Goal: Information Seeking & Learning: Understand process/instructions

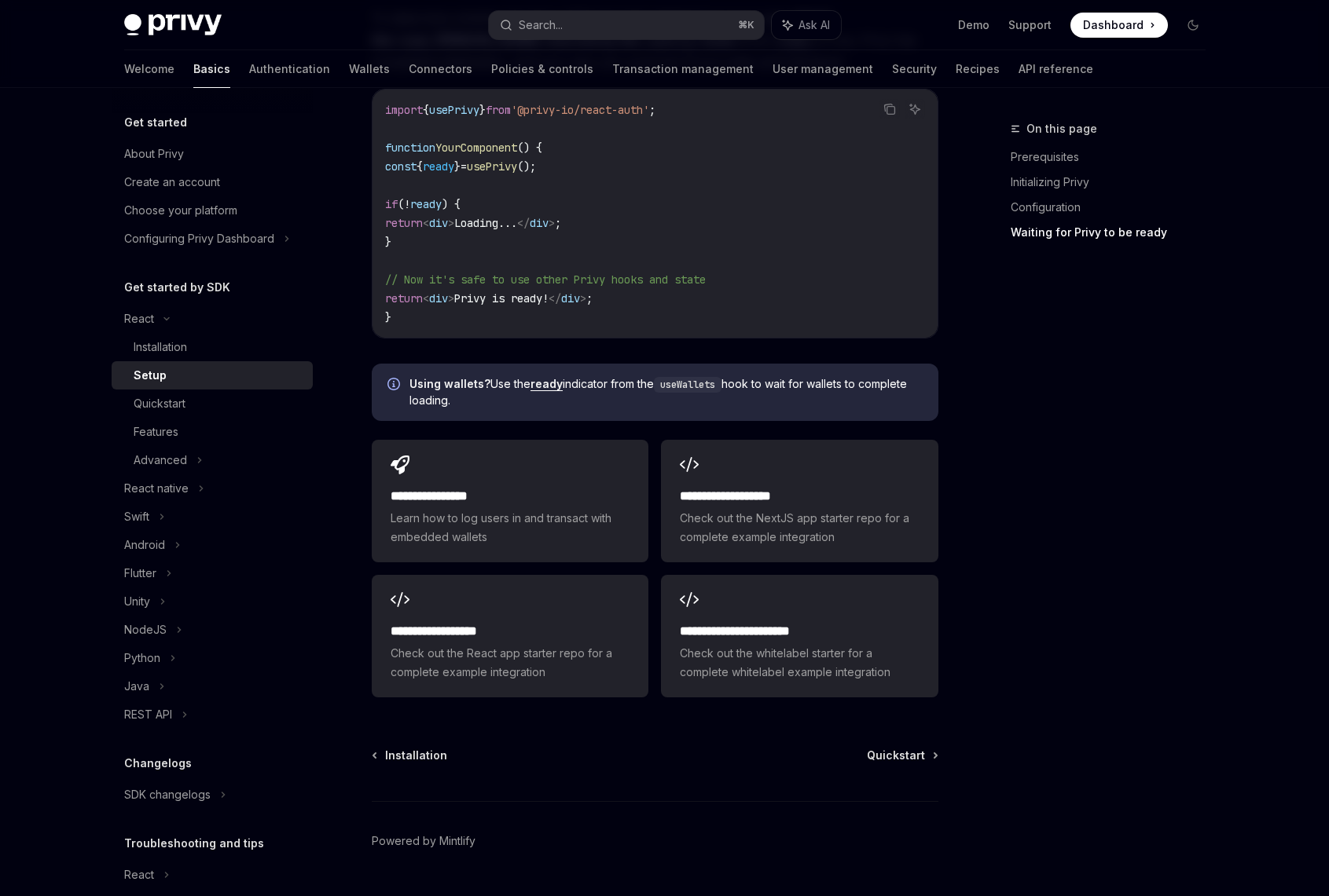
scroll to position [1801, 0]
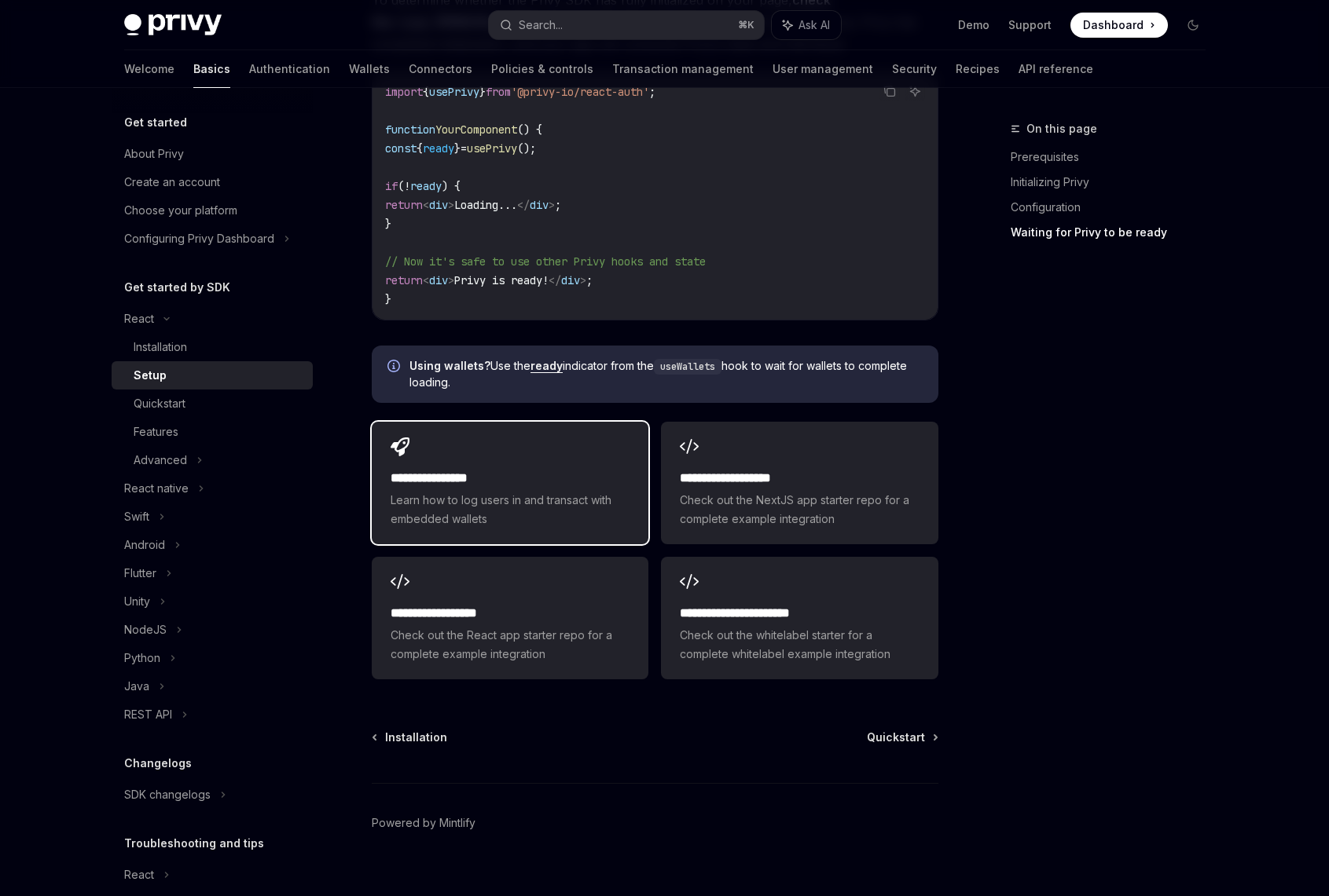
click at [581, 491] on span "Learn how to log users in and transact with embedded wallets" at bounding box center [510, 510] width 239 height 38
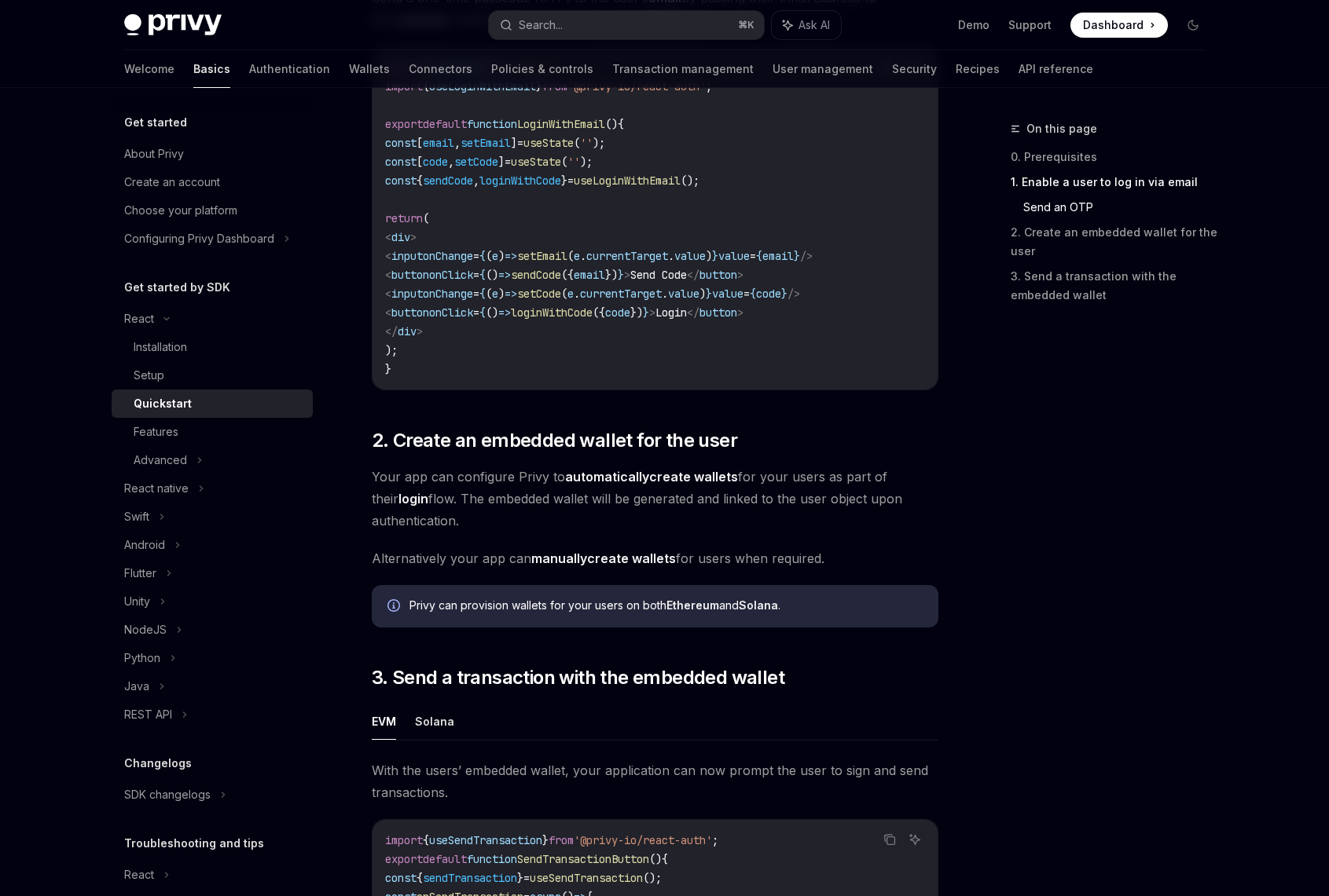
scroll to position [1383, 0]
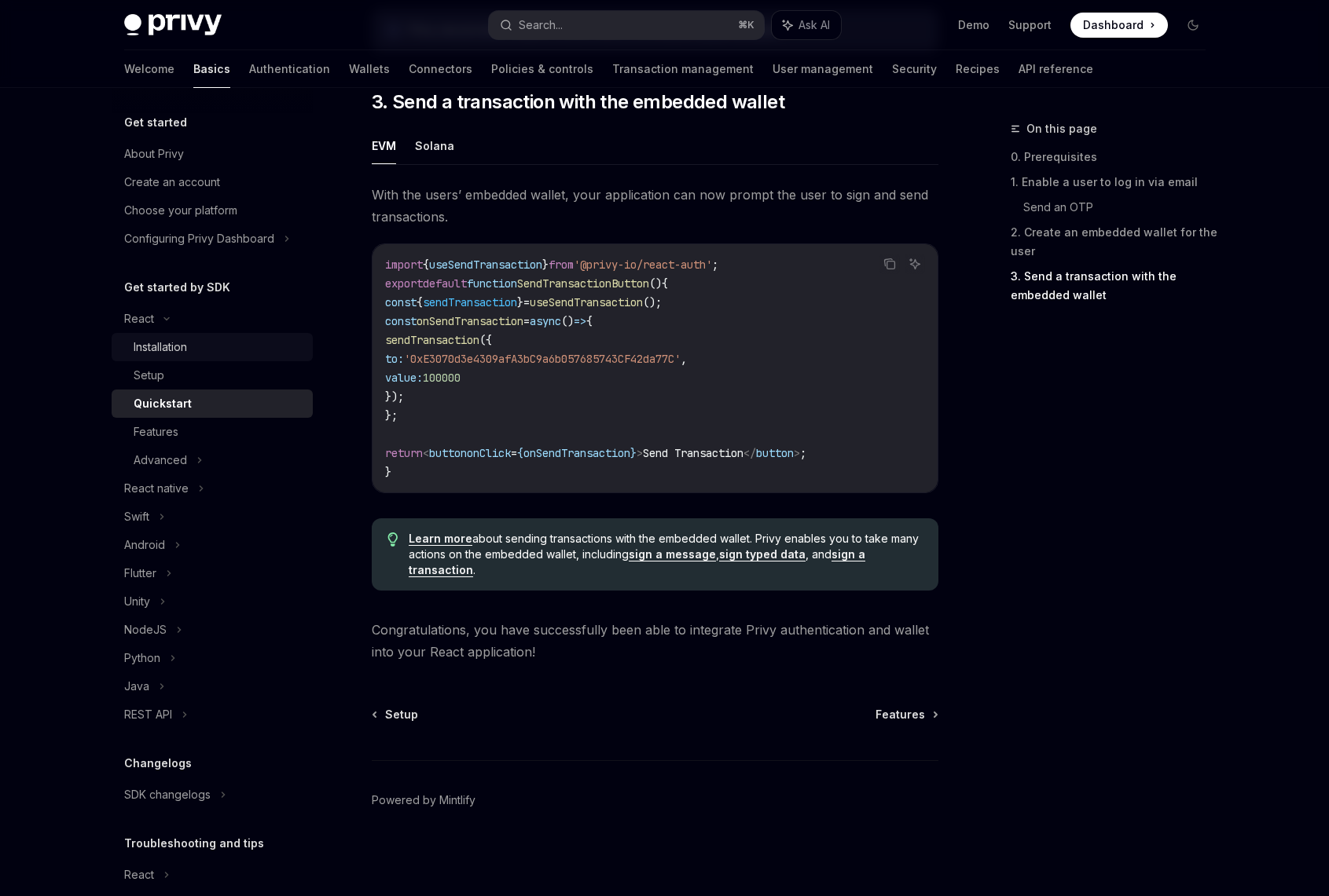
click at [180, 344] on div "Installation" at bounding box center [161, 347] width 54 height 19
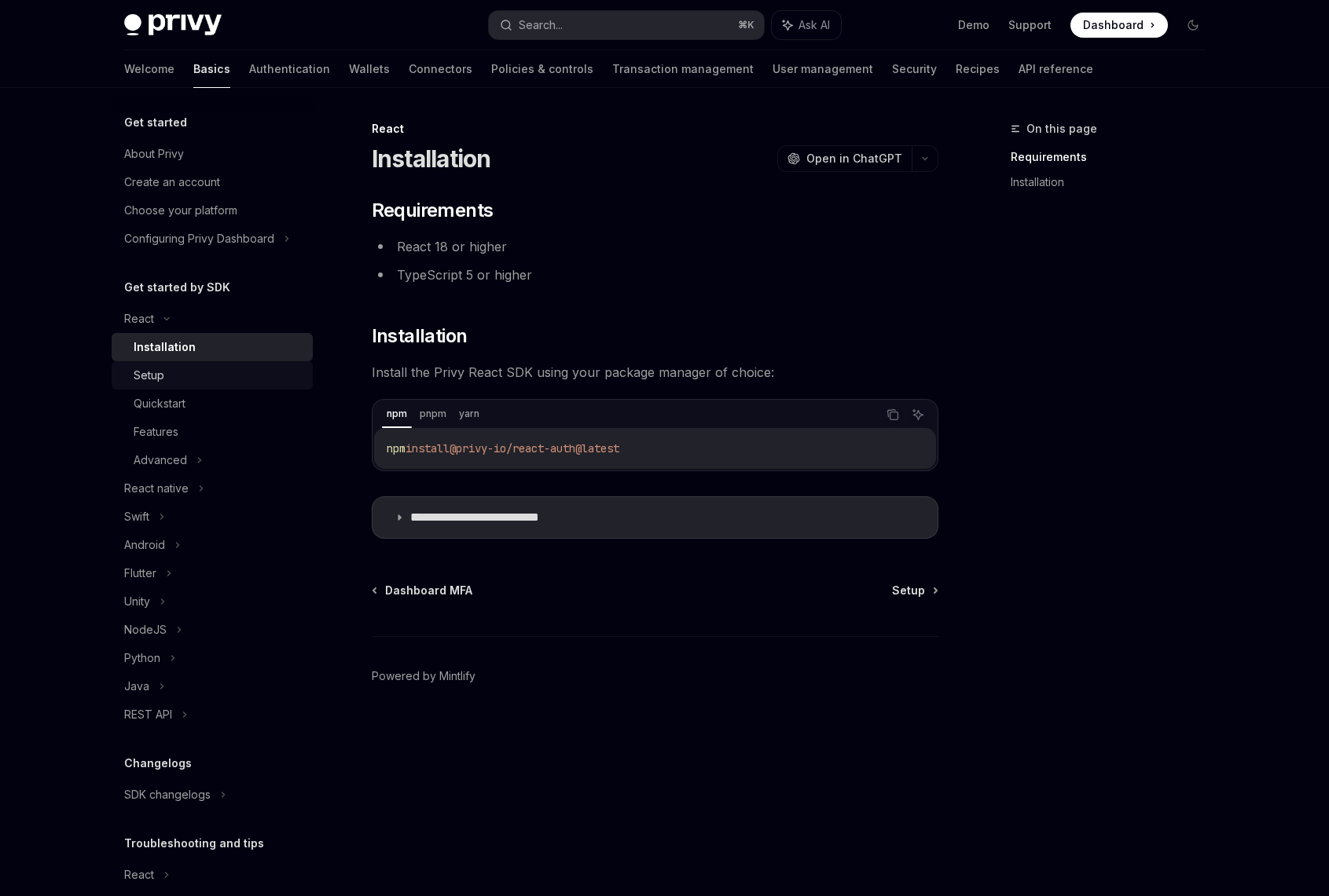
click at [186, 379] on div "Setup" at bounding box center [218, 375] width 170 height 19
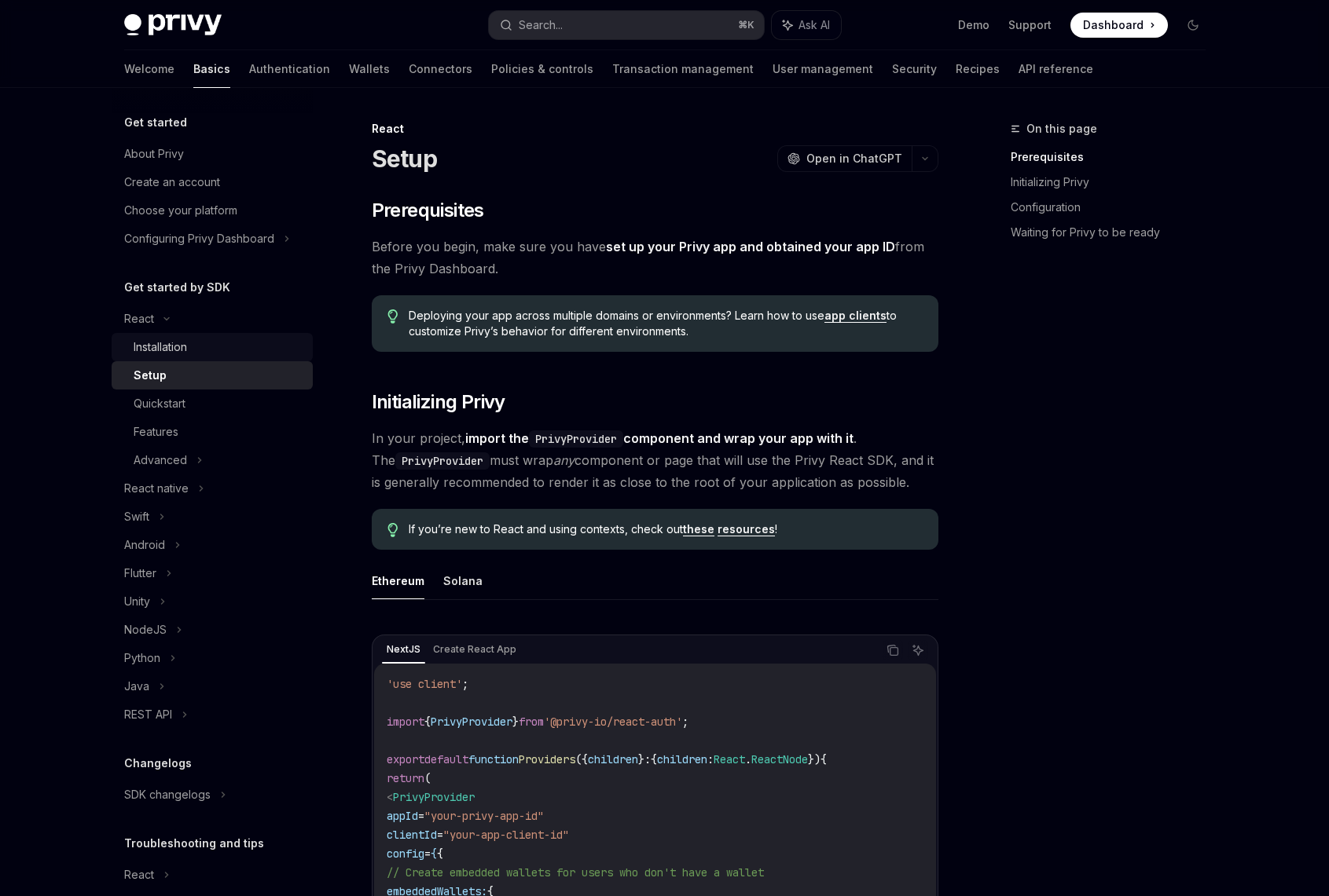
click at [219, 338] on div "Installation" at bounding box center [218, 347] width 170 height 19
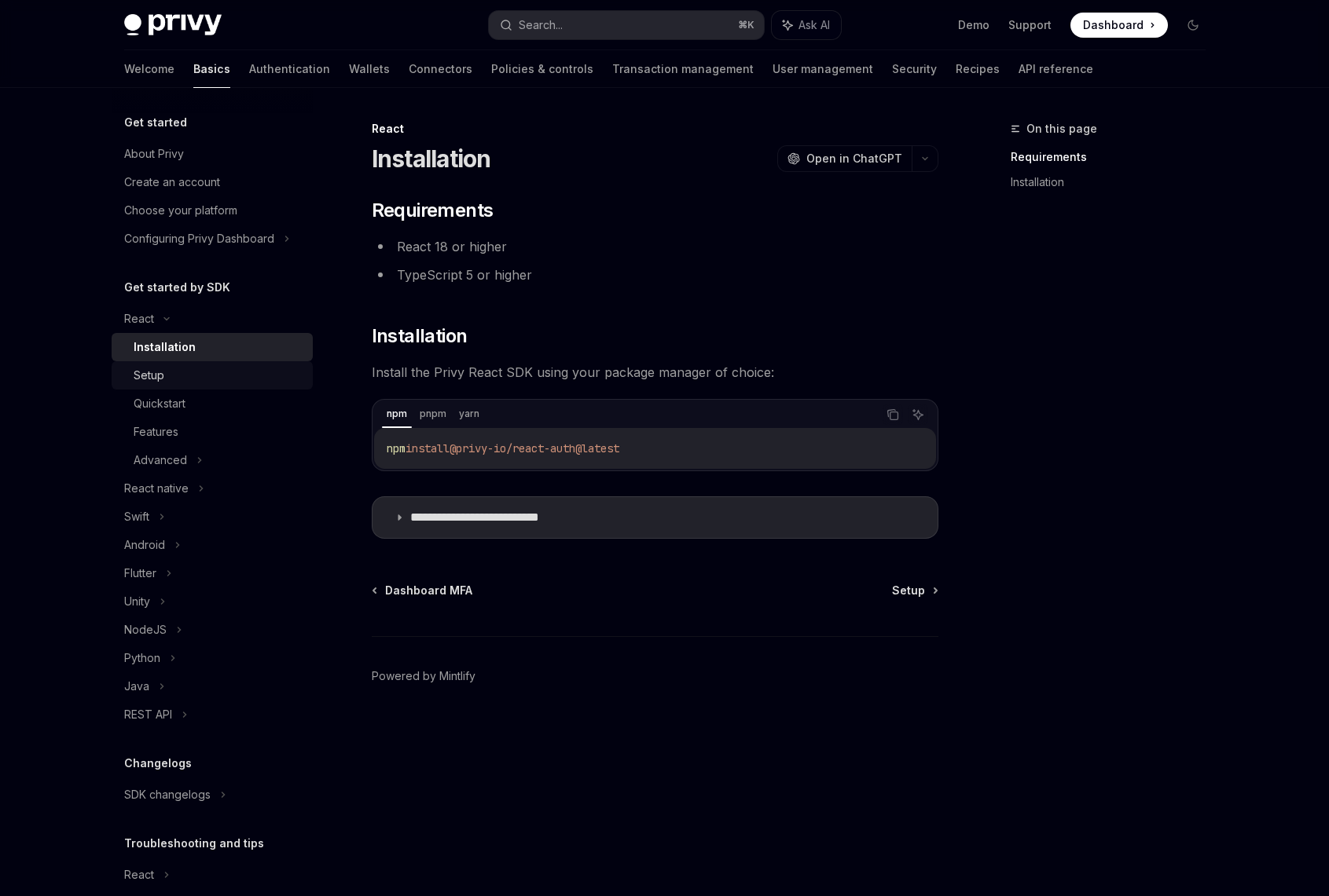
click at [174, 383] on div "Setup" at bounding box center [218, 375] width 170 height 19
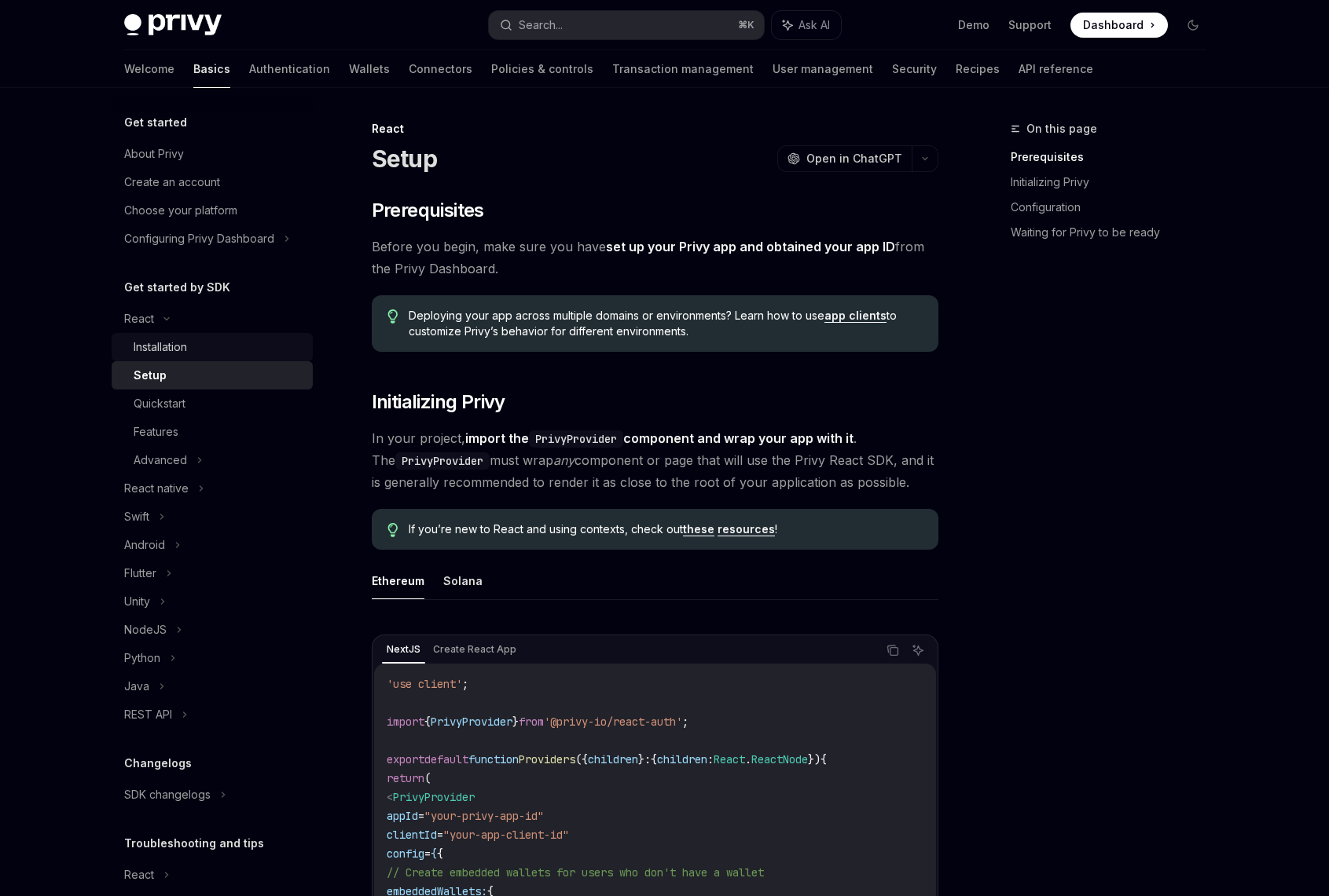
click at [207, 352] on div "Installation" at bounding box center [218, 347] width 170 height 19
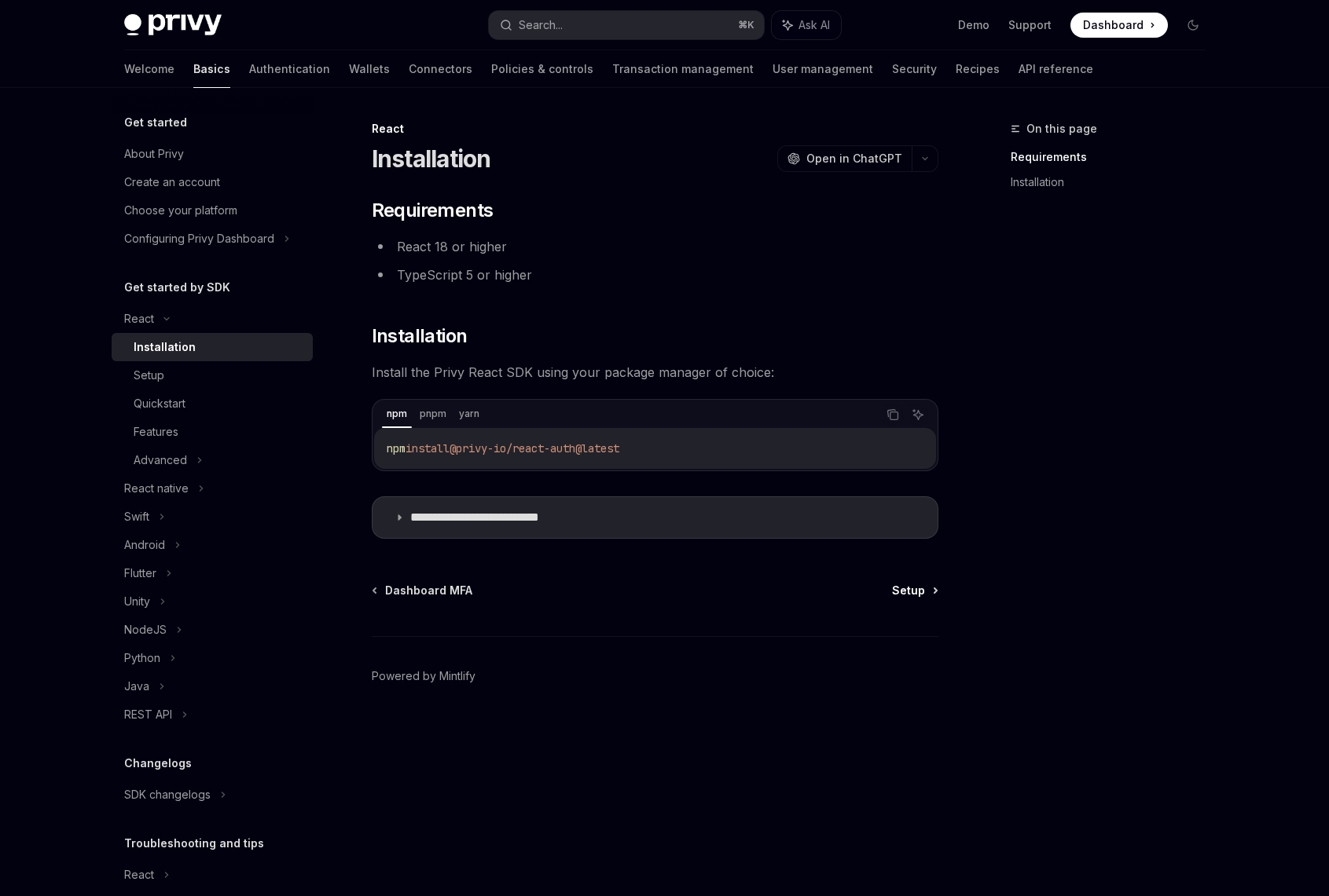
click at [915, 588] on span "Setup" at bounding box center [908, 591] width 33 height 16
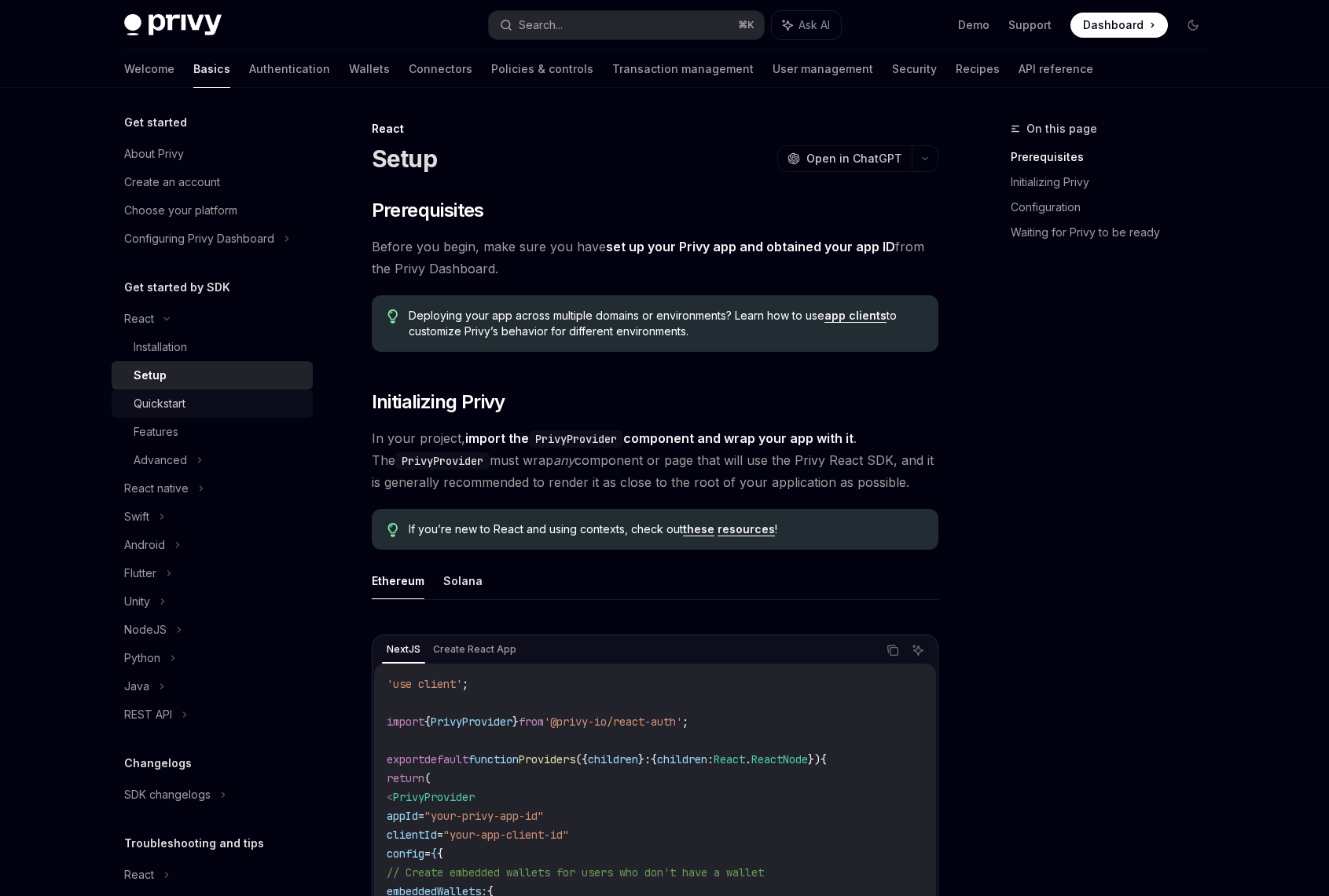
click at [178, 401] on div "Quickstart" at bounding box center [160, 403] width 52 height 19
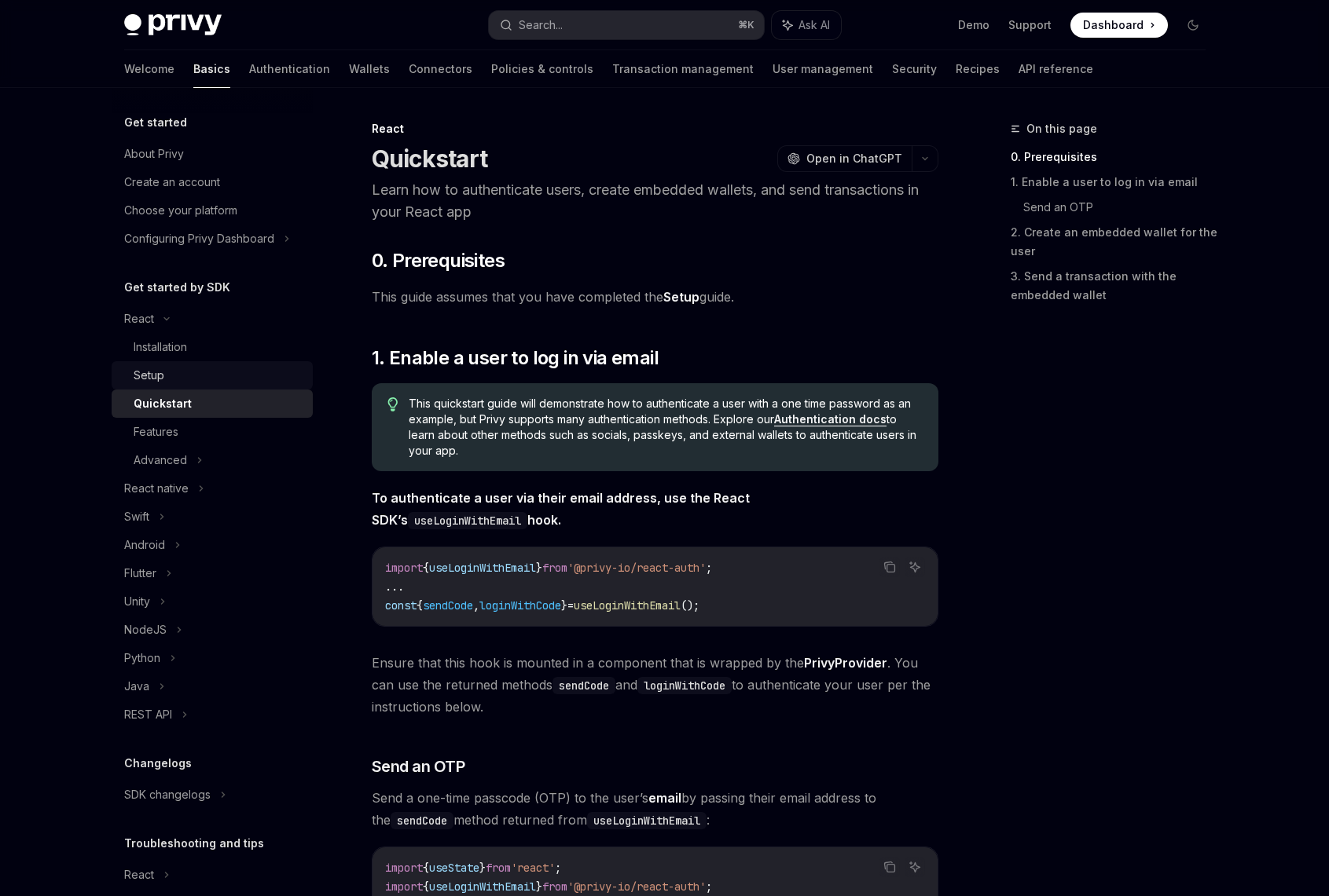
click at [180, 376] on div "Setup" at bounding box center [218, 375] width 170 height 19
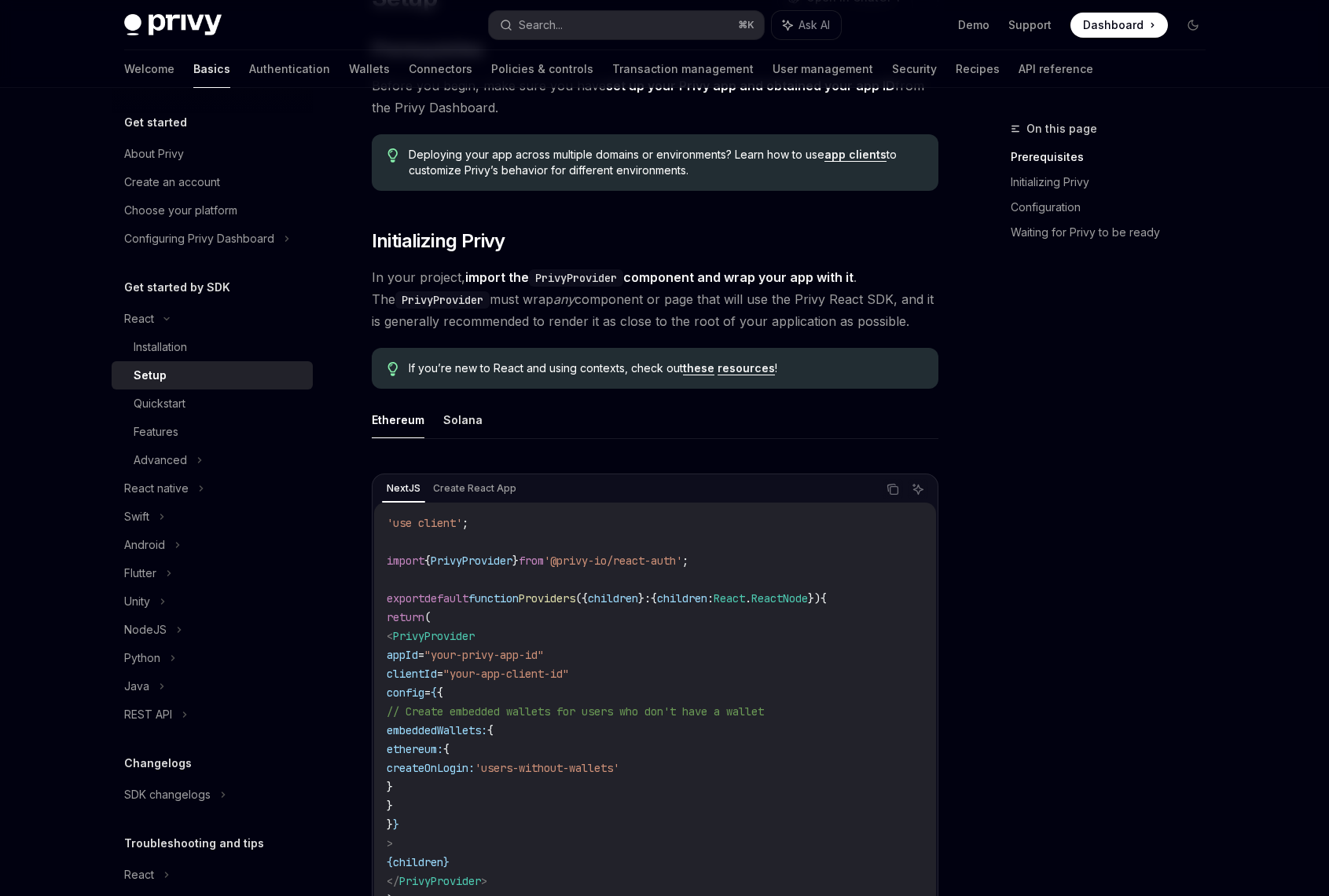
scroll to position [157, 0]
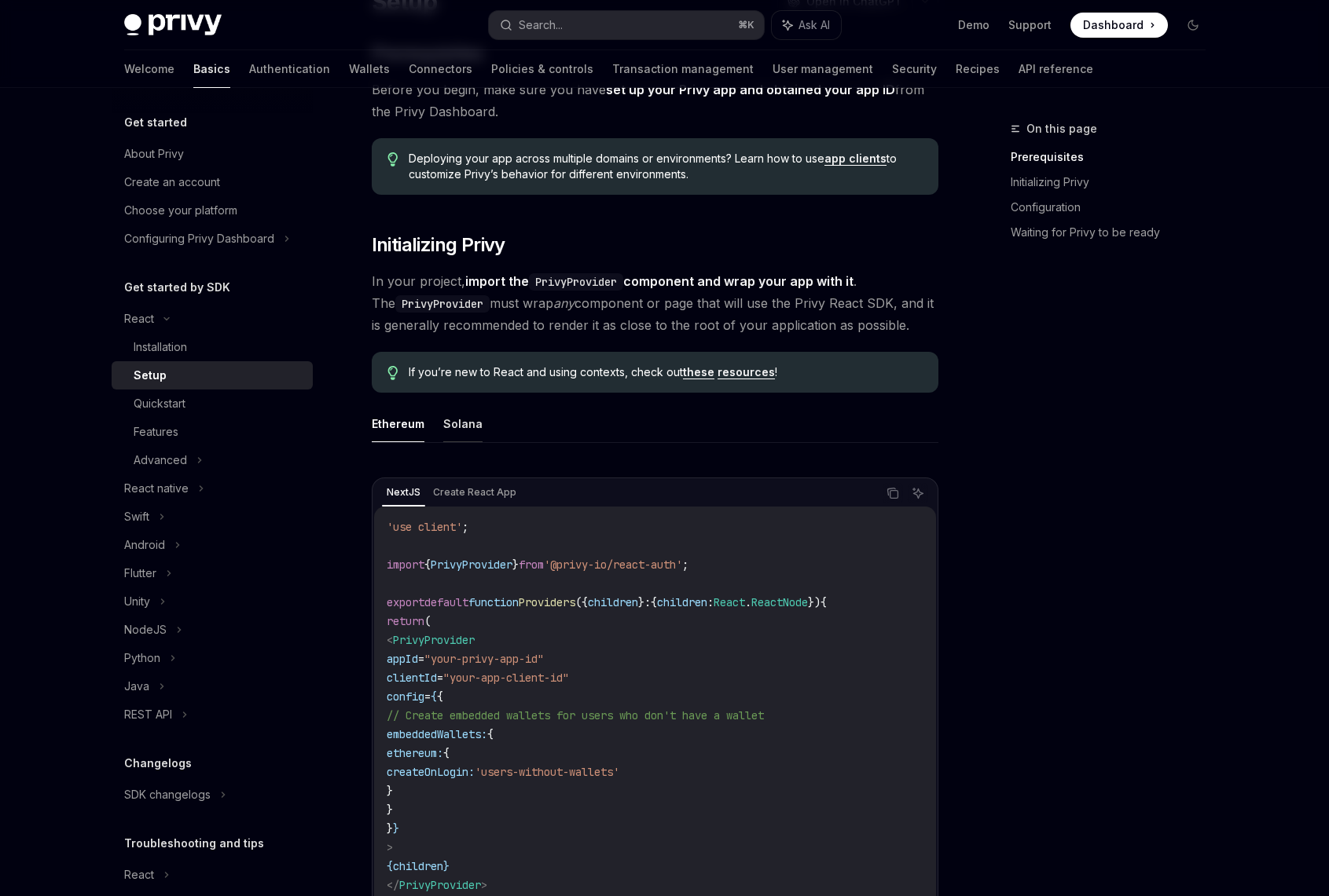
click at [464, 425] on button "Solana" at bounding box center [463, 424] width 40 height 37
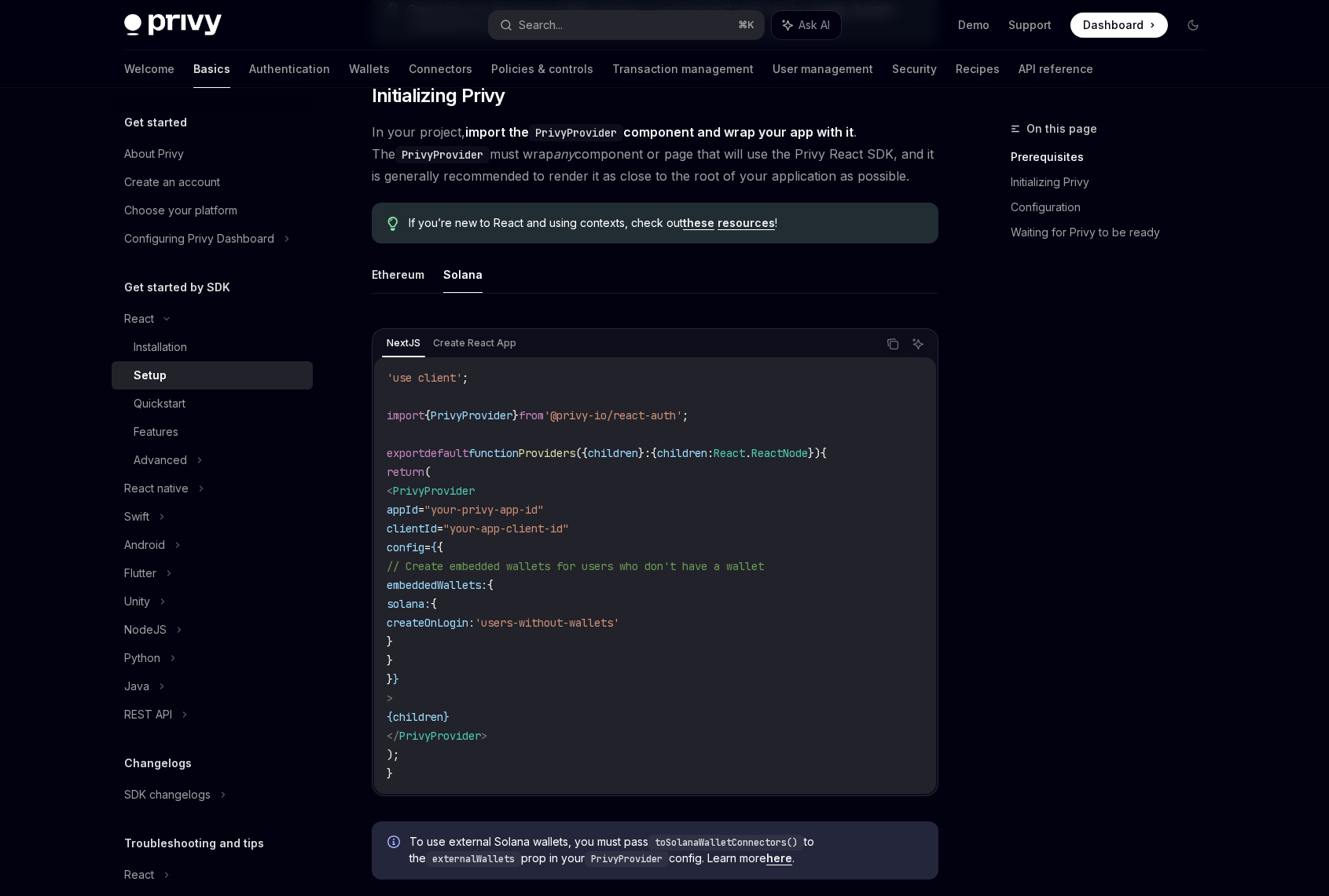
scroll to position [316, 0]
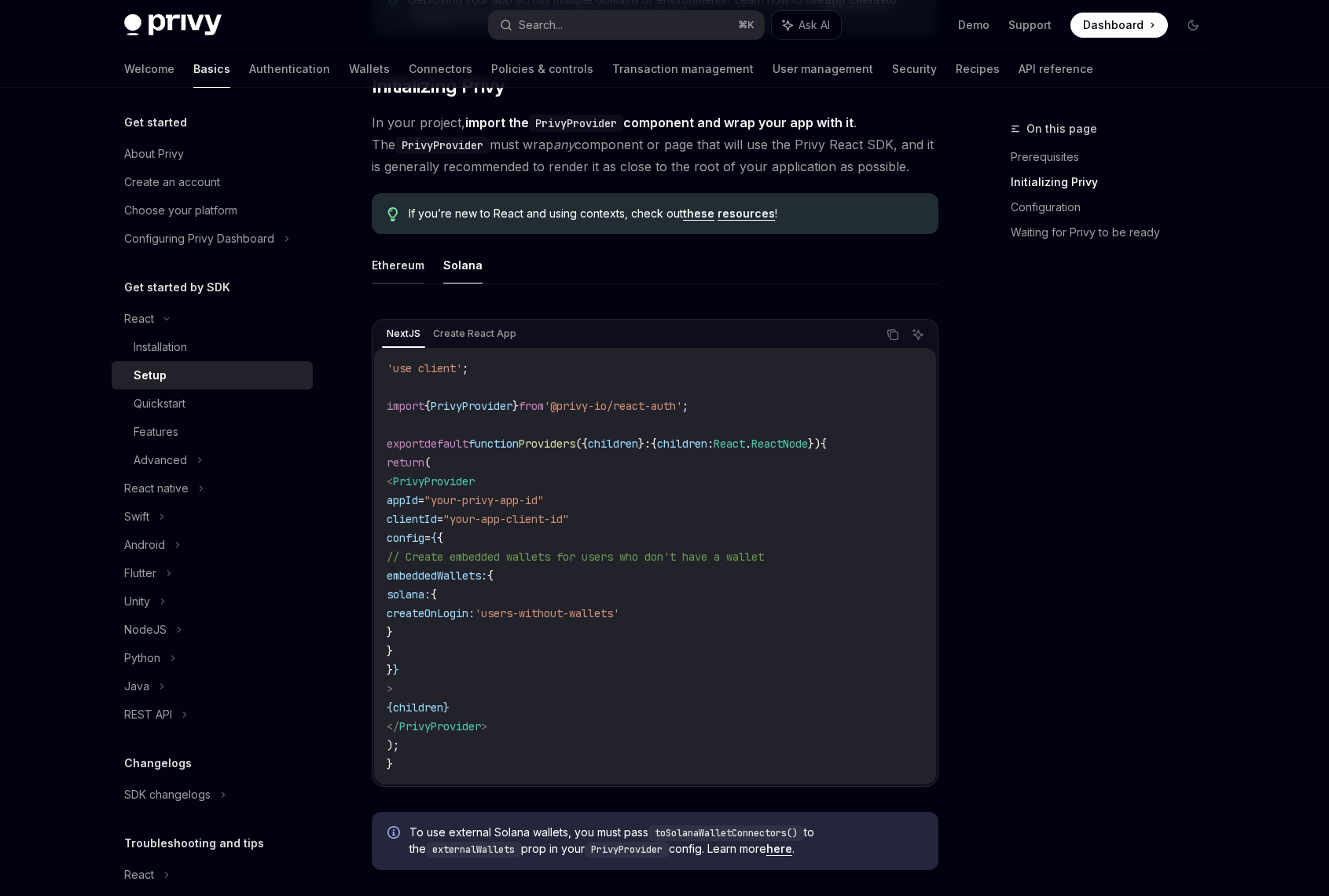
click at [394, 272] on button "Ethereum" at bounding box center [398, 265] width 53 height 37
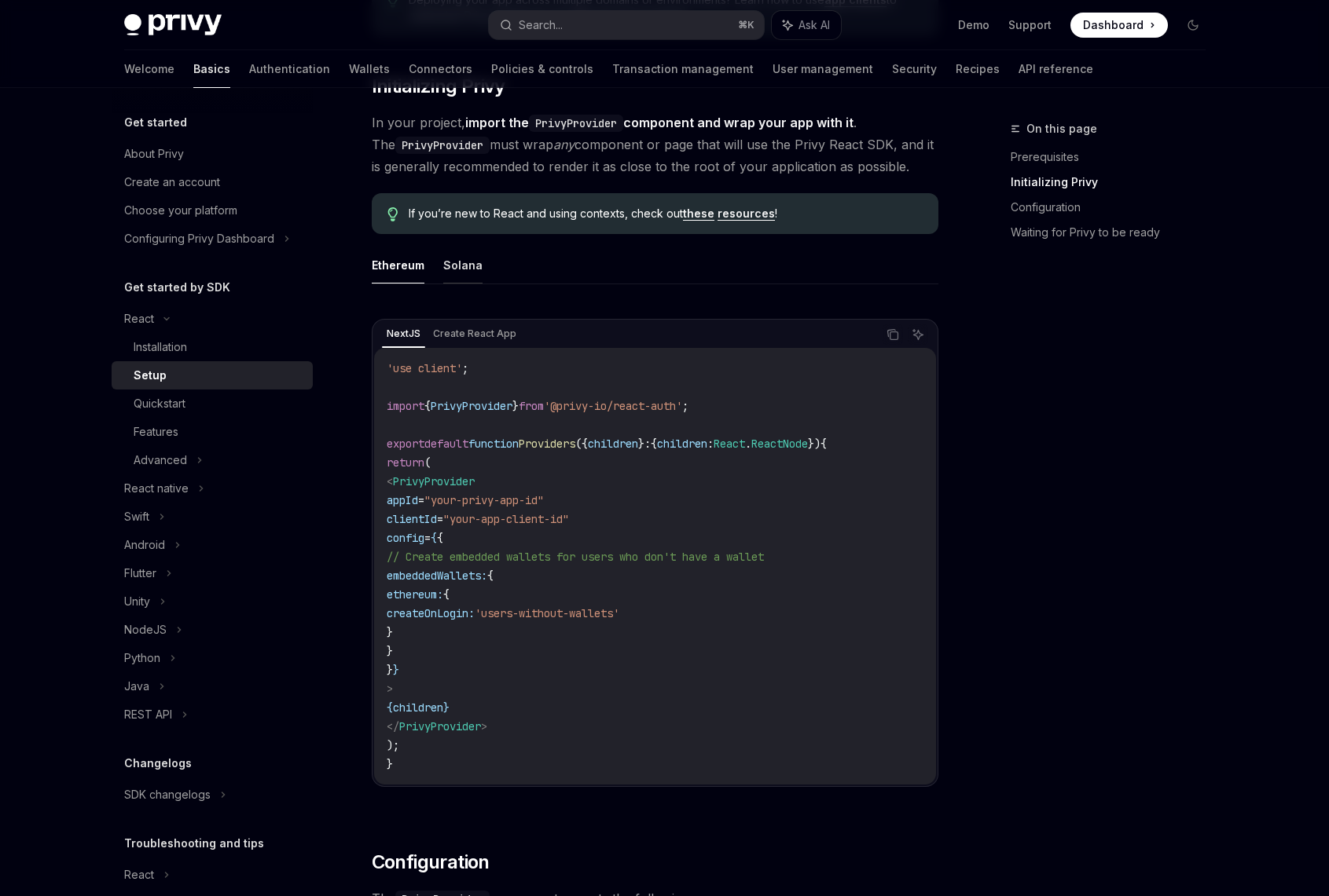
click at [472, 266] on button "Solana" at bounding box center [463, 265] width 40 height 37
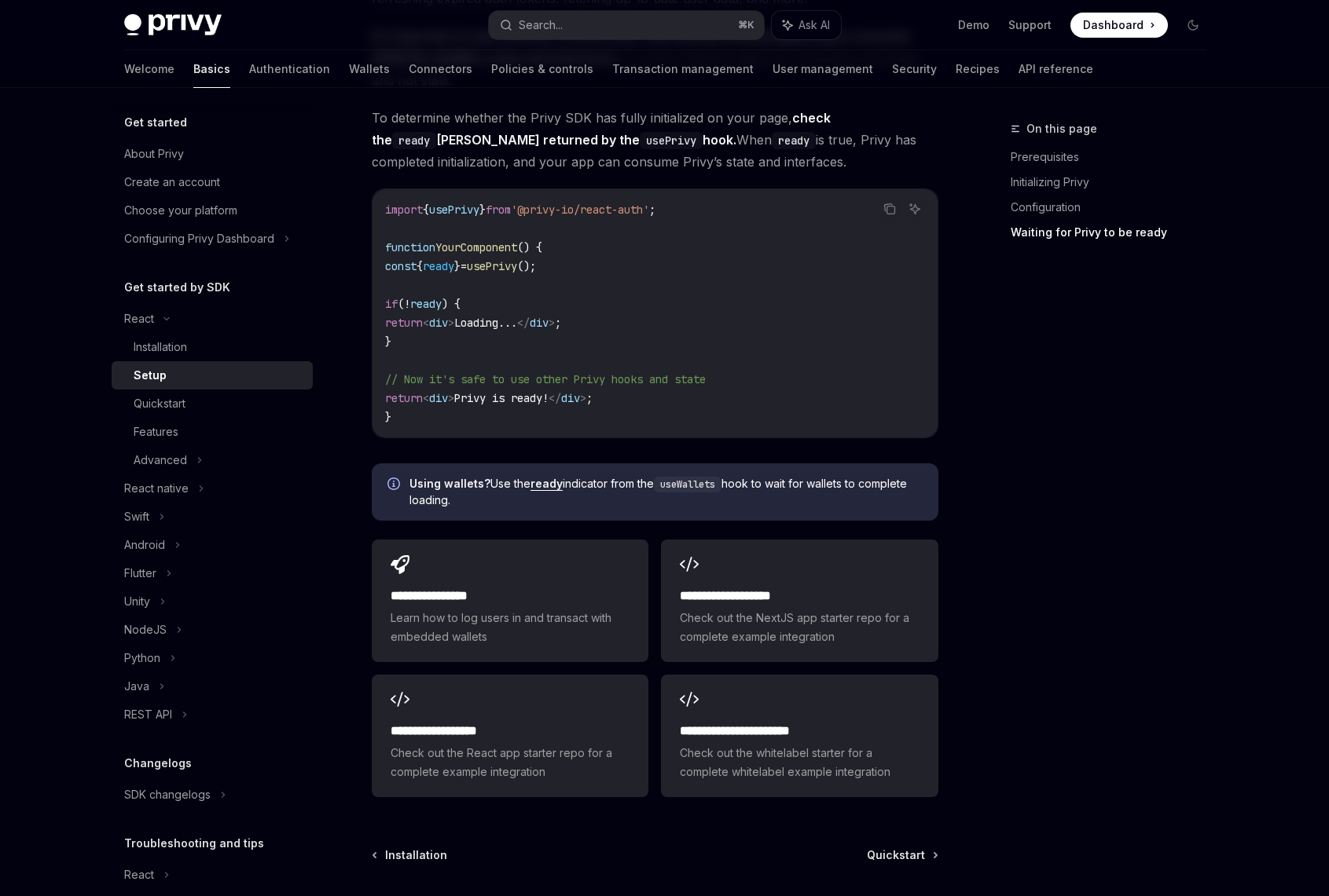
scroll to position [1754, 0]
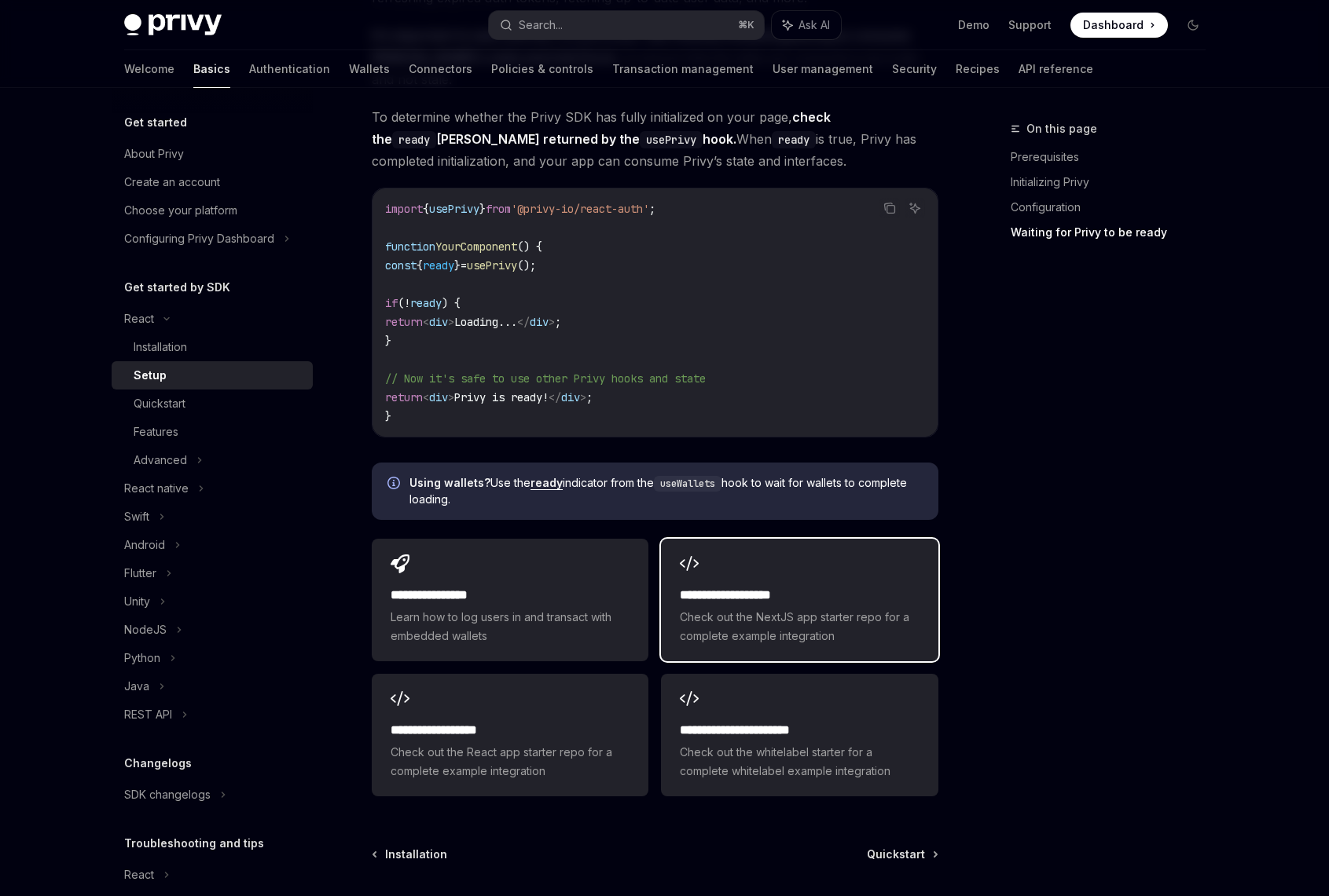
click at [746, 586] on h2 "**********" at bounding box center [799, 595] width 239 height 19
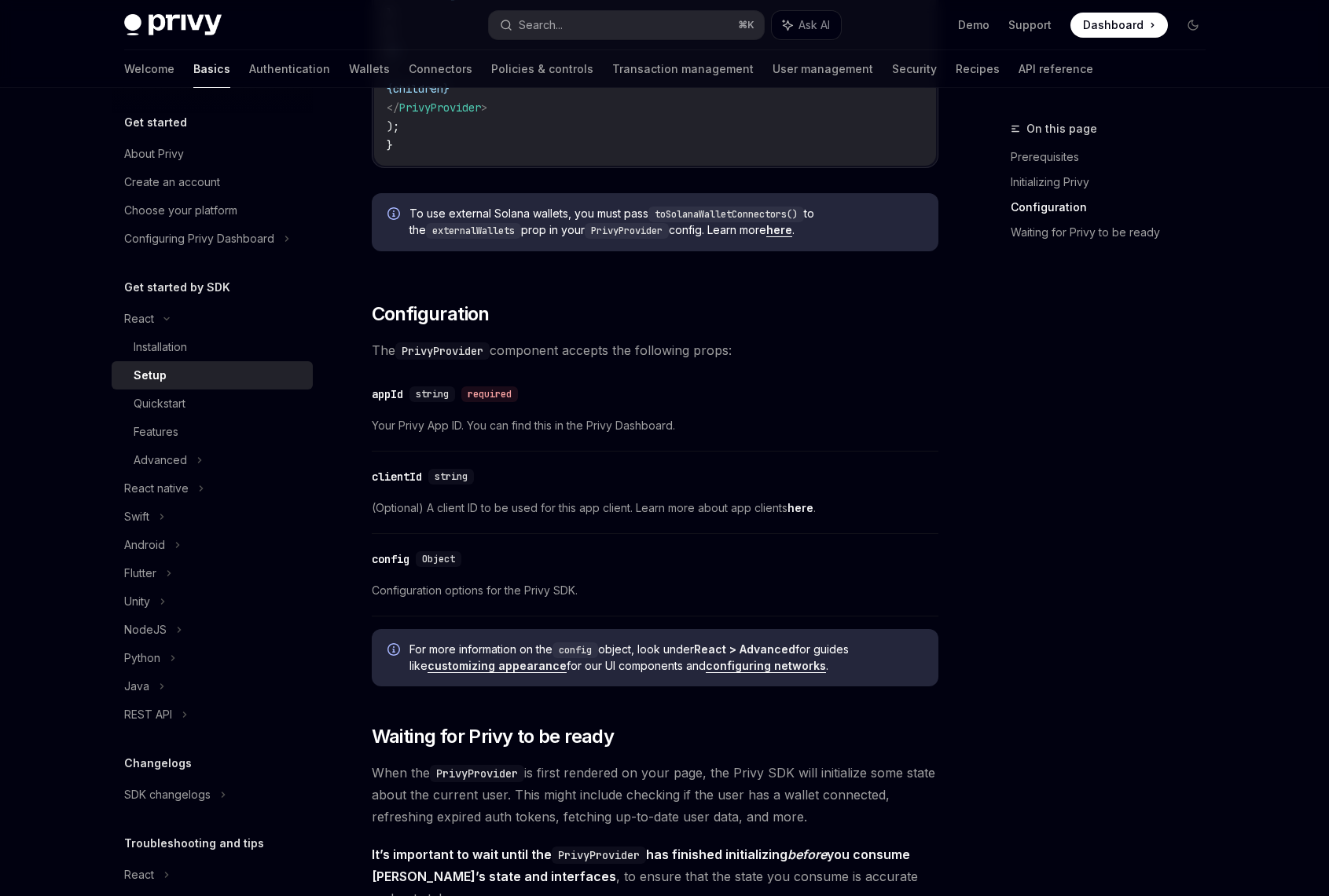
scroll to position [408, 0]
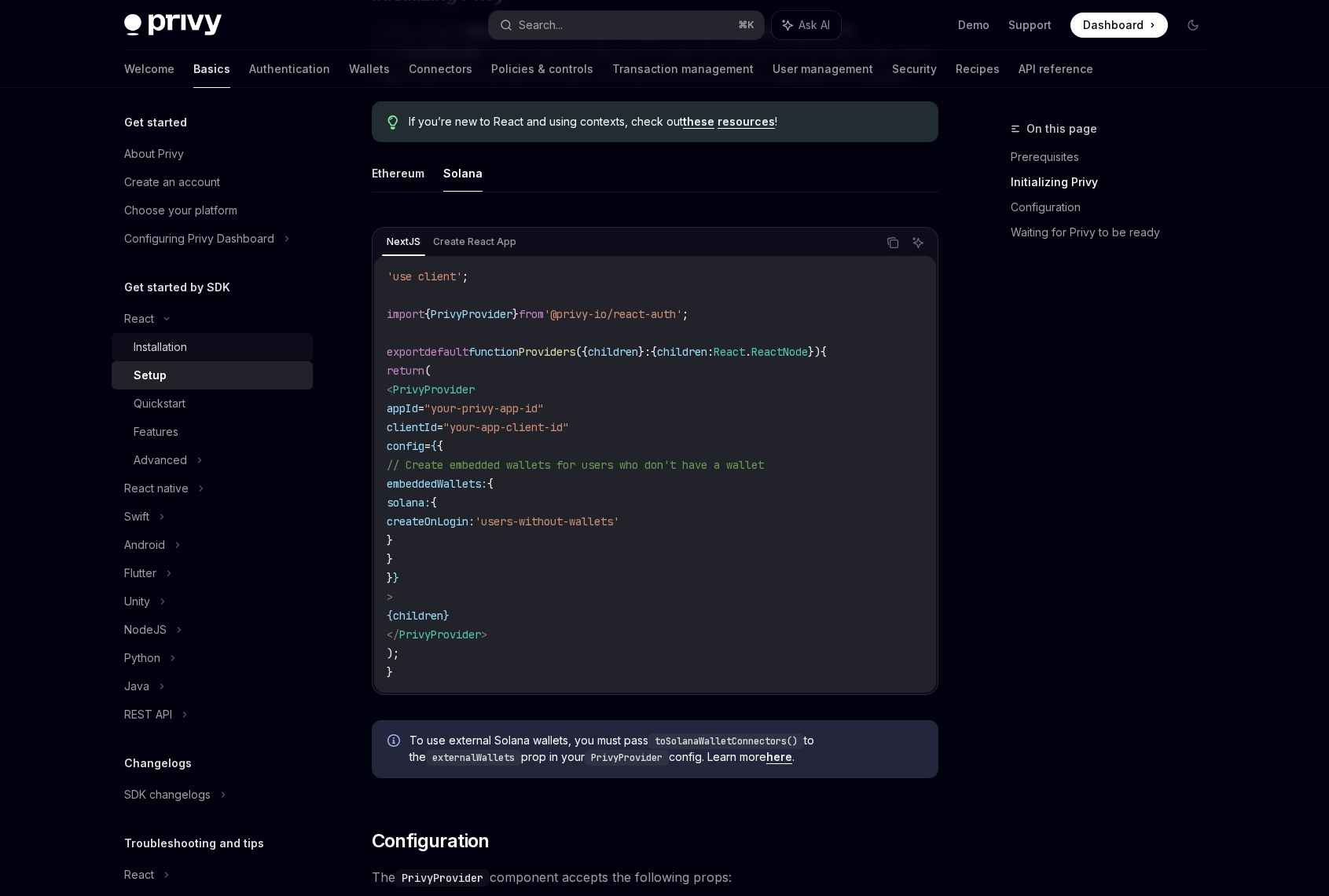
click at [186, 349] on div "Installation" at bounding box center [161, 347] width 54 height 19
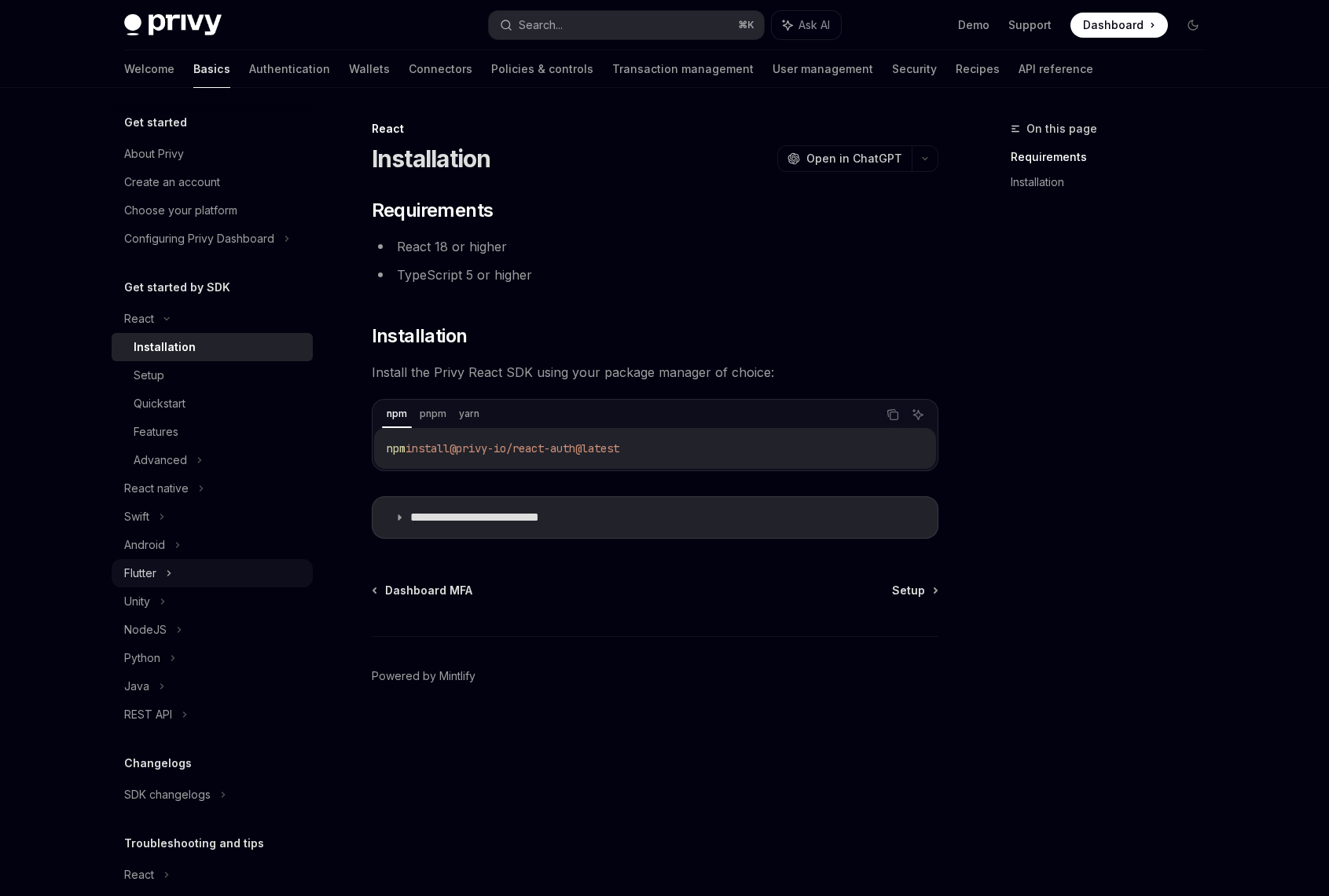
click at [175, 565] on div "Flutter" at bounding box center [212, 574] width 201 height 29
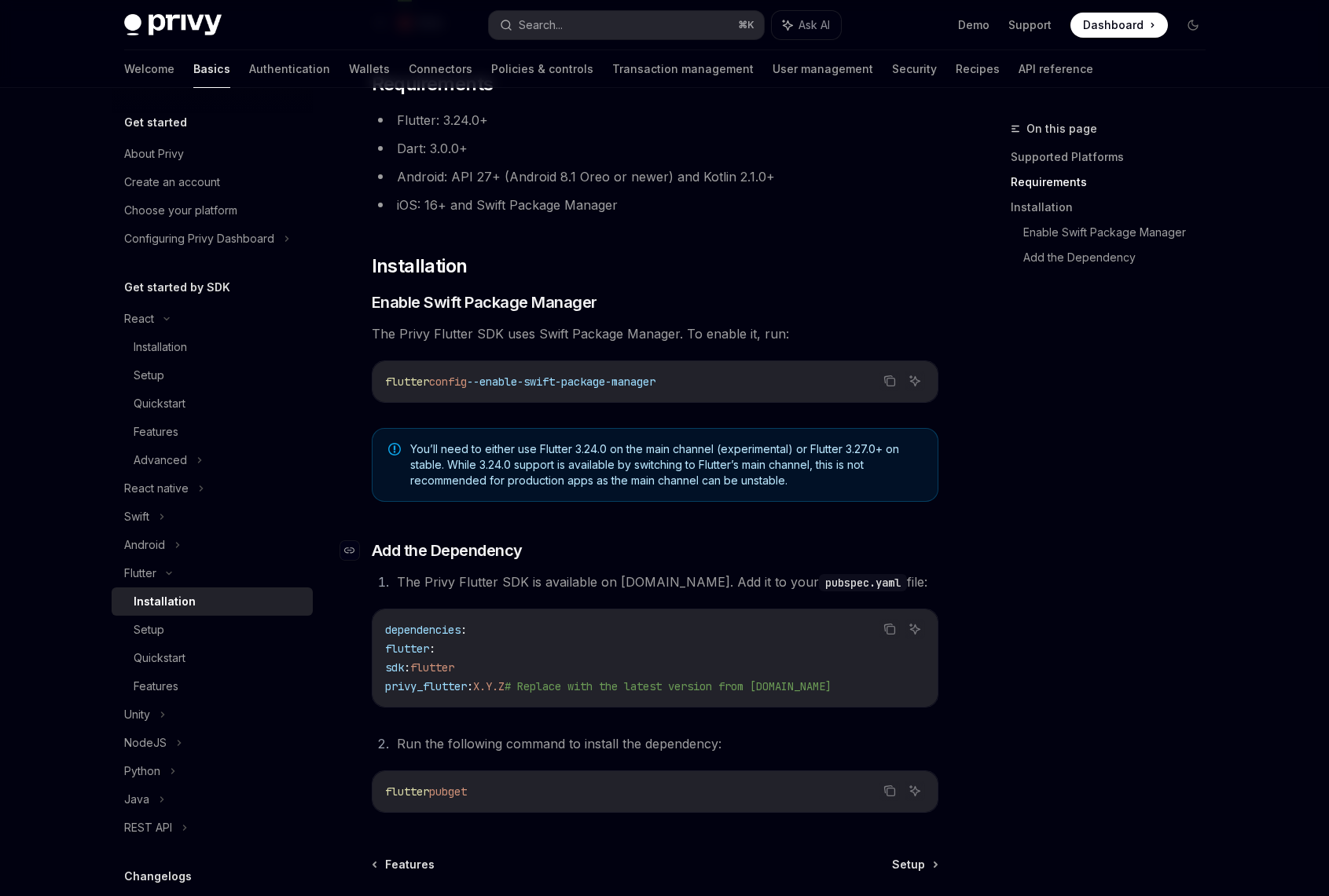
scroll to position [431, 0]
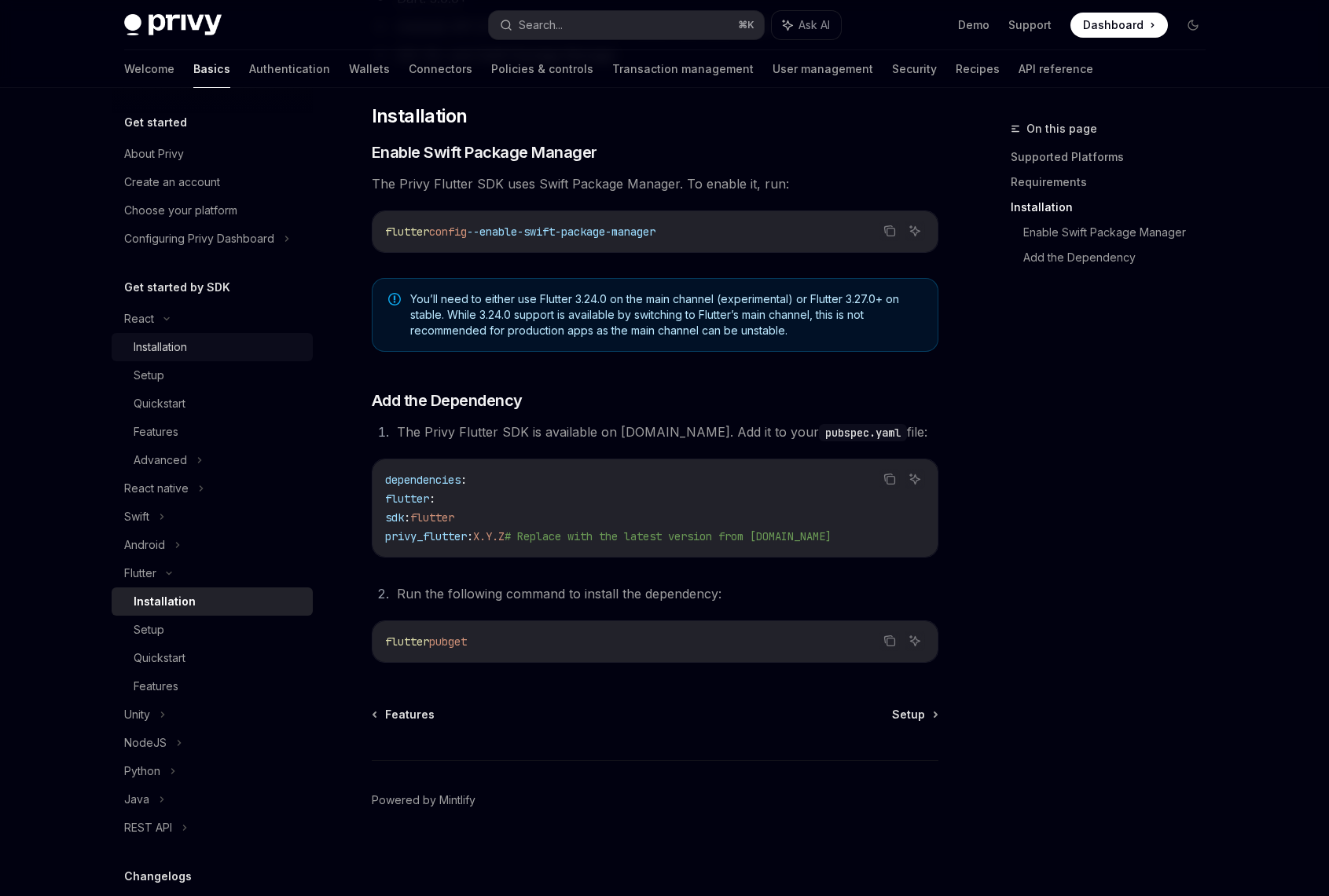
click at [169, 343] on div "Installation" at bounding box center [161, 347] width 54 height 19
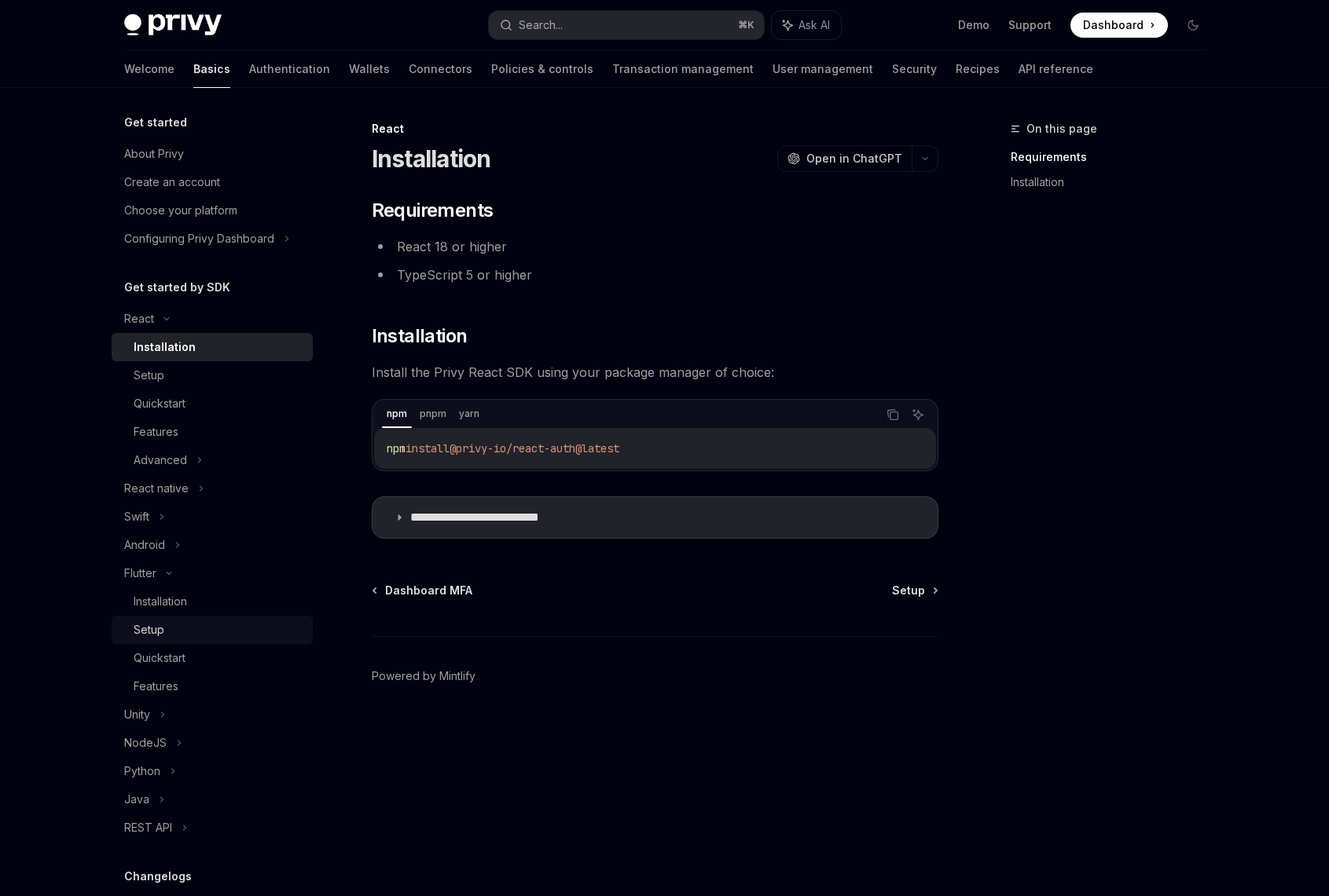
click at [161, 634] on div "Setup" at bounding box center [149, 629] width 31 height 19
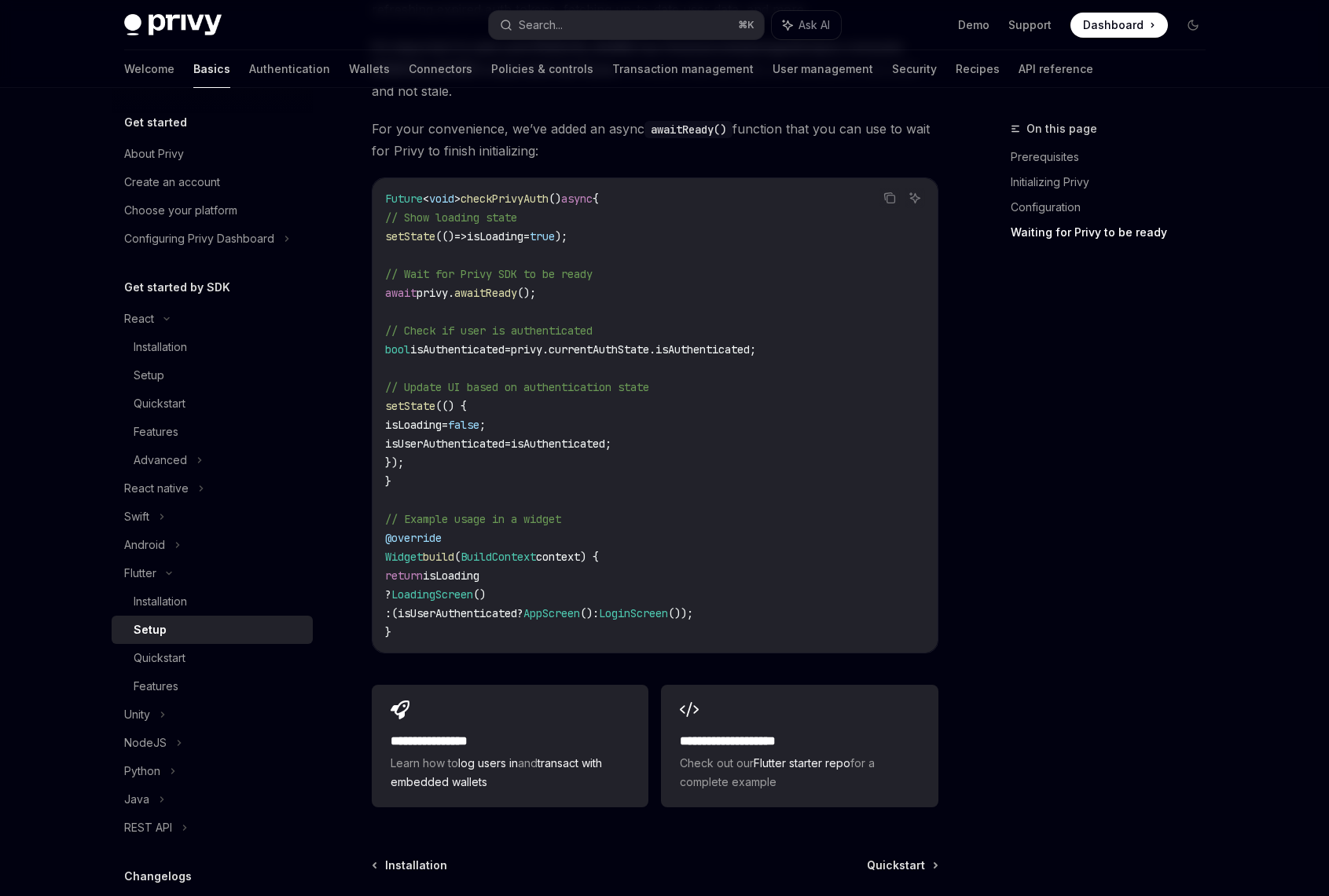
scroll to position [1399, 0]
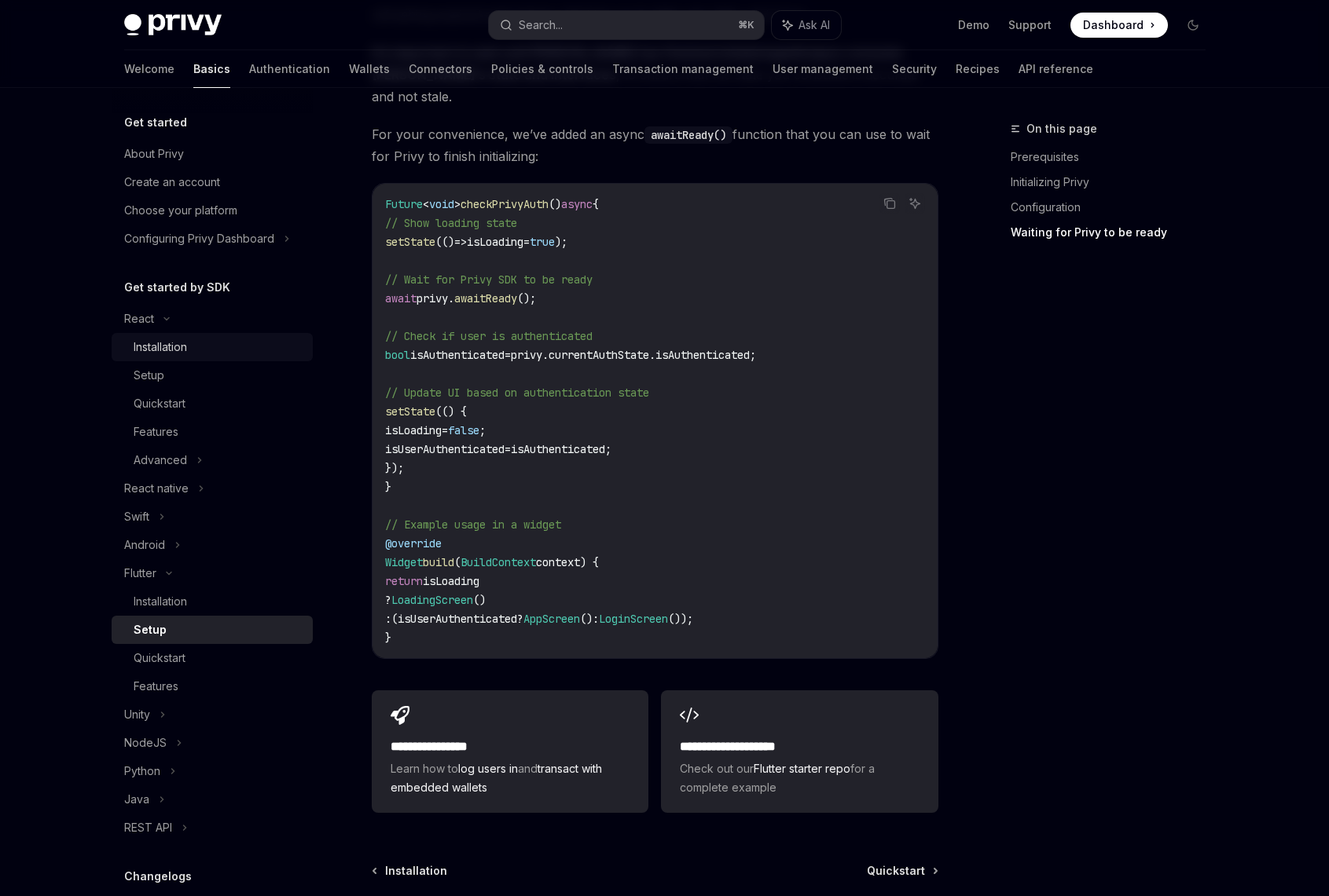
click at [180, 345] on div "Installation" at bounding box center [161, 347] width 54 height 19
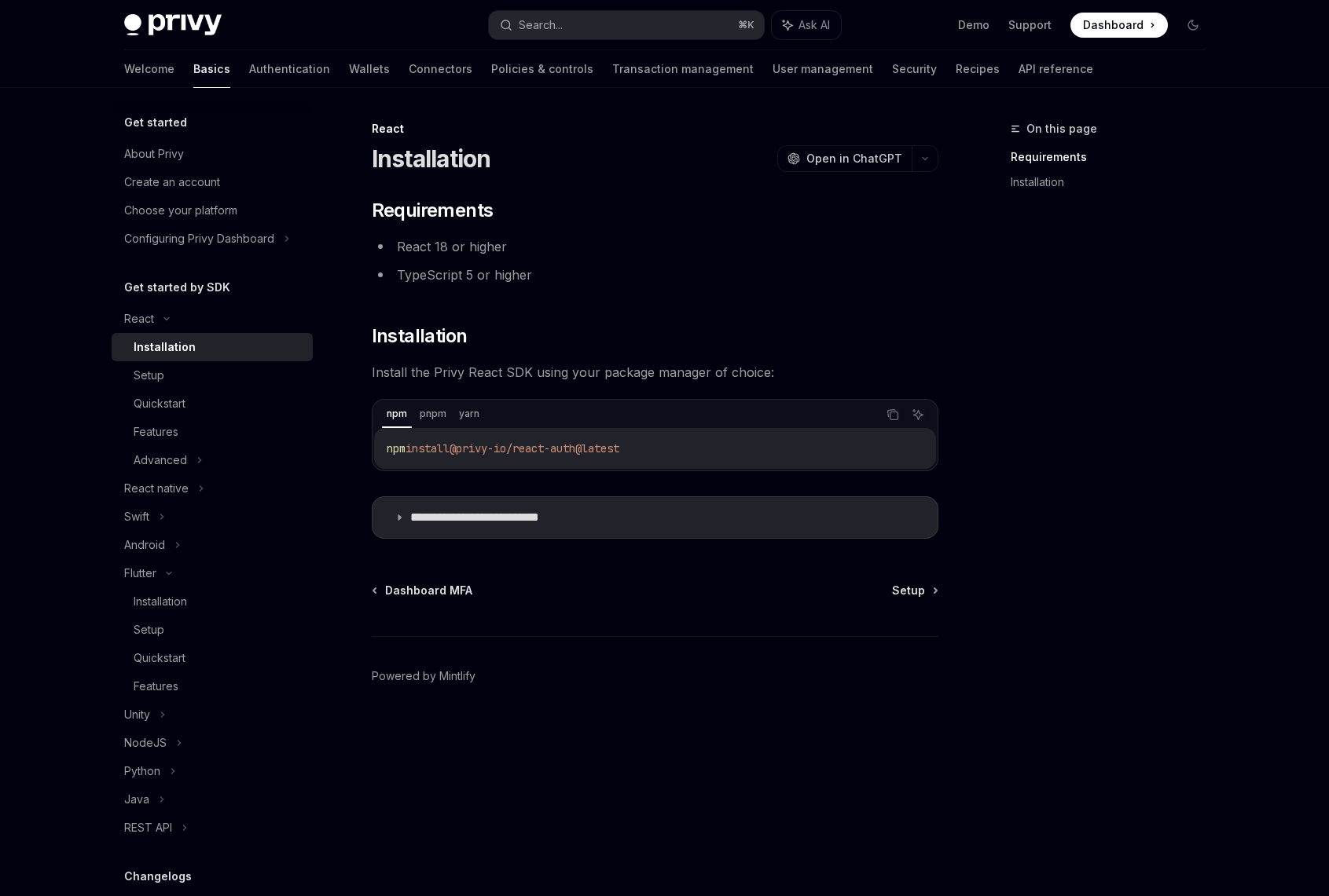
type textarea "*"
click at [462, 514] on p "**********" at bounding box center [499, 518] width 178 height 16
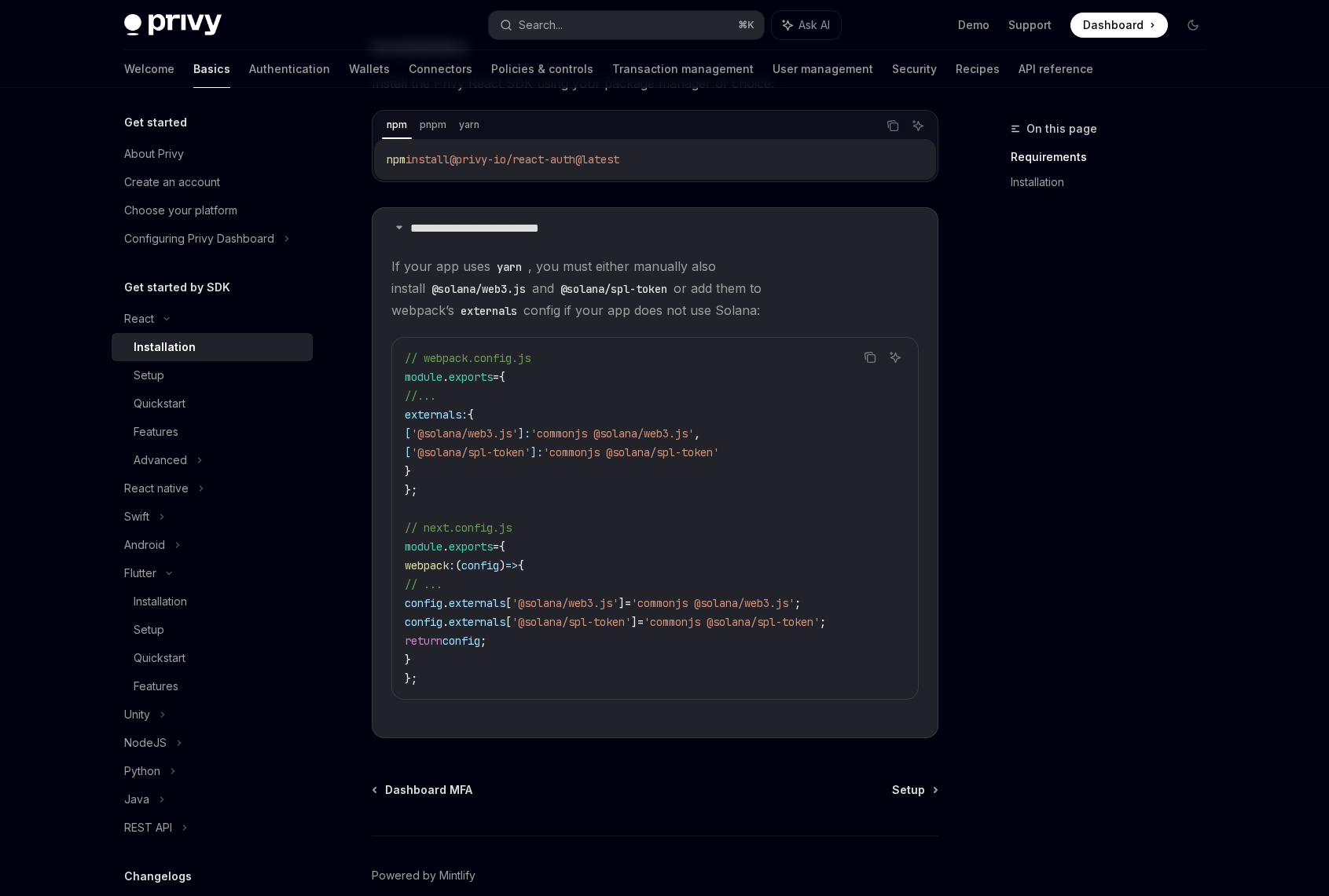
scroll to position [311, 0]
